Goal: Find specific fact: Find specific fact

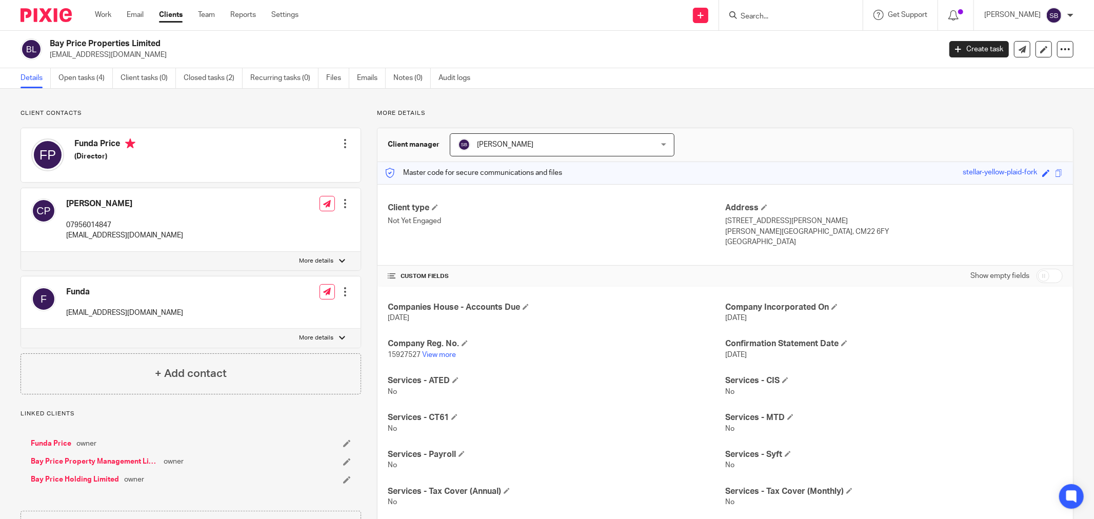
click at [777, 18] on input "Search" at bounding box center [786, 16] width 92 height 9
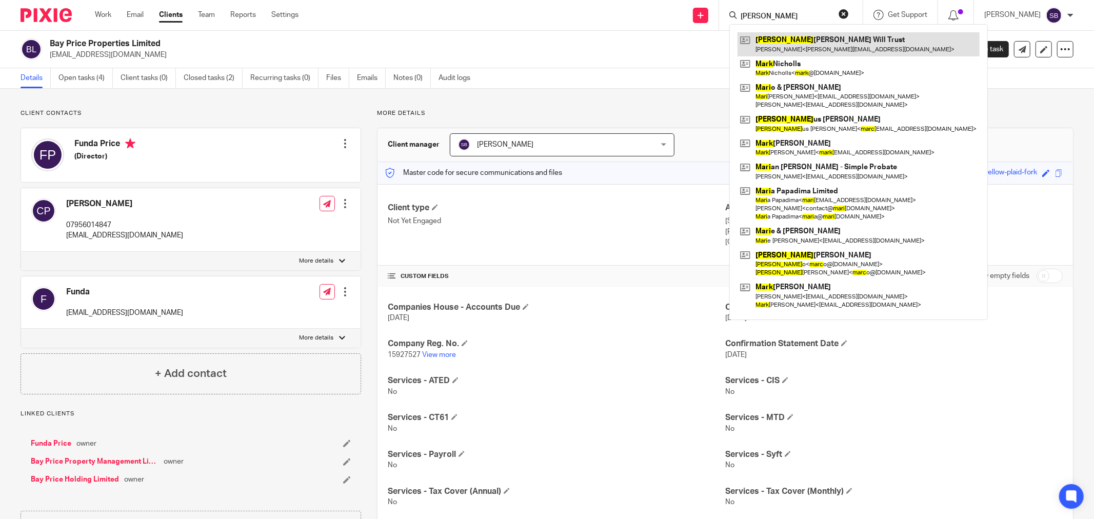
type input "mary"
click at [820, 43] on link at bounding box center [859, 44] width 242 height 24
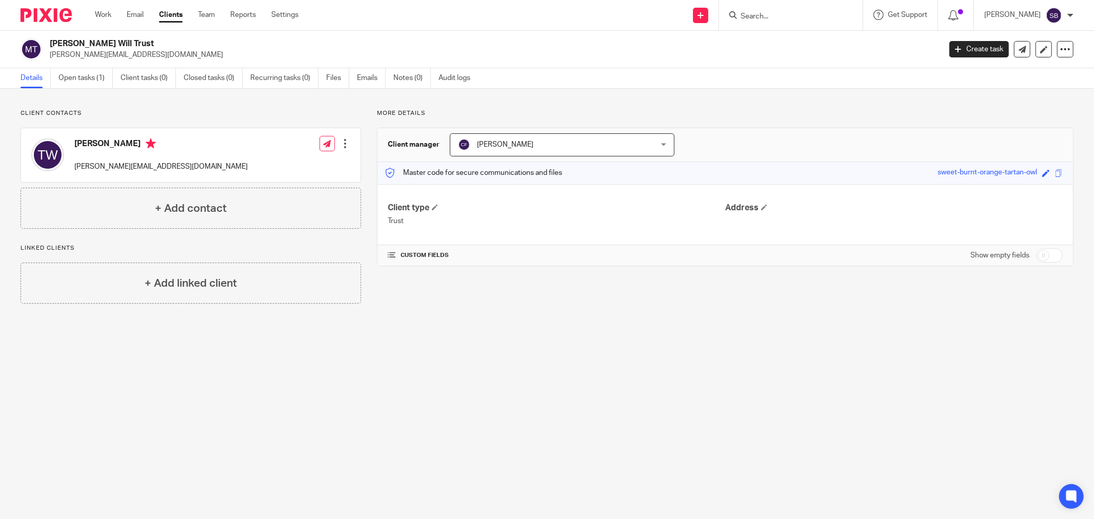
drag, startPoint x: 50, startPoint y: 44, endPoint x: 154, endPoint y: 32, distance: 105.4
click at [154, 32] on div "[PERSON_NAME] Will Trust [PERSON_NAME][EMAIL_ADDRESS][DOMAIN_NAME] Create task …" at bounding box center [547, 49] width 1094 height 37
copy h2 "[PERSON_NAME] Will Trust"
drag, startPoint x: 72, startPoint y: 167, endPoint x: 211, endPoint y: 168, distance: 139.0
click at [211, 168] on div "[PERSON_NAME] [PERSON_NAME][EMAIL_ADDRESS][DOMAIN_NAME] Edit contact Create cli…" at bounding box center [191, 155] width 340 height 54
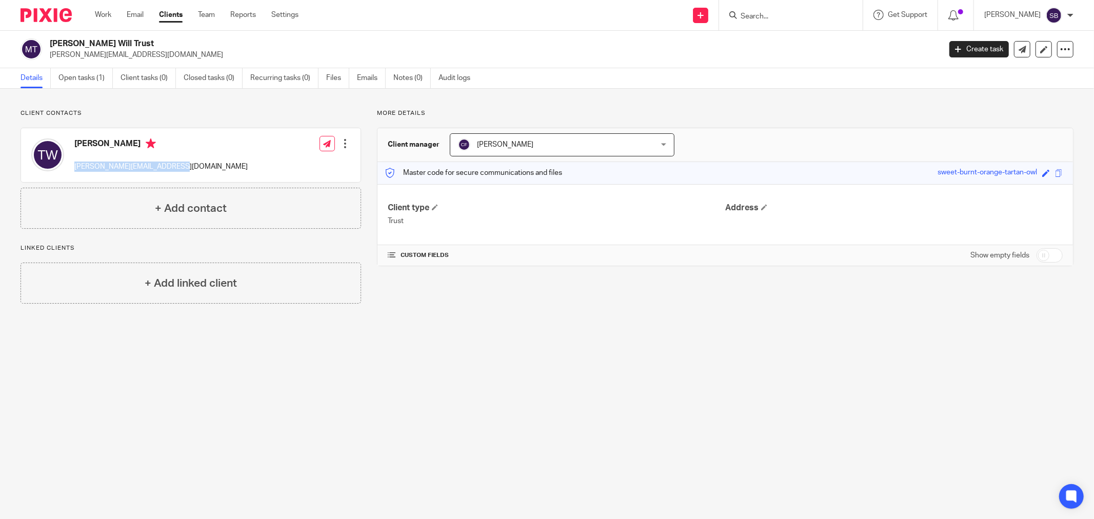
copy p "[PERSON_NAME][EMAIL_ADDRESS][DOMAIN_NAME]"
